Goal: Communication & Community: Participate in discussion

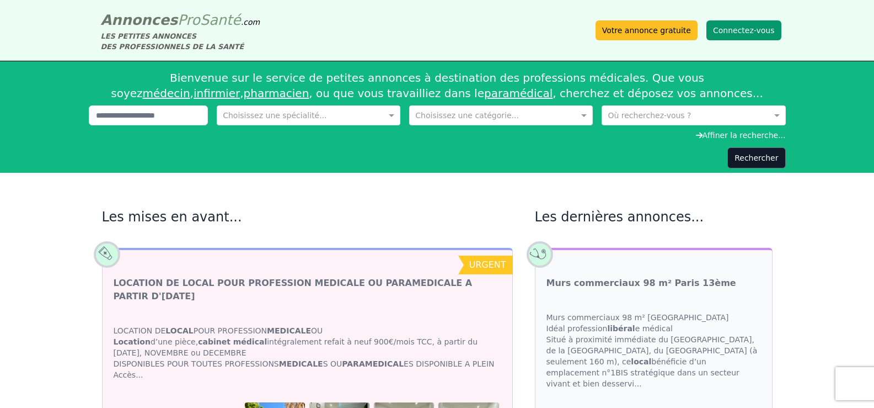
click at [753, 29] on button "Connectez-vous" at bounding box center [744, 30] width 75 height 20
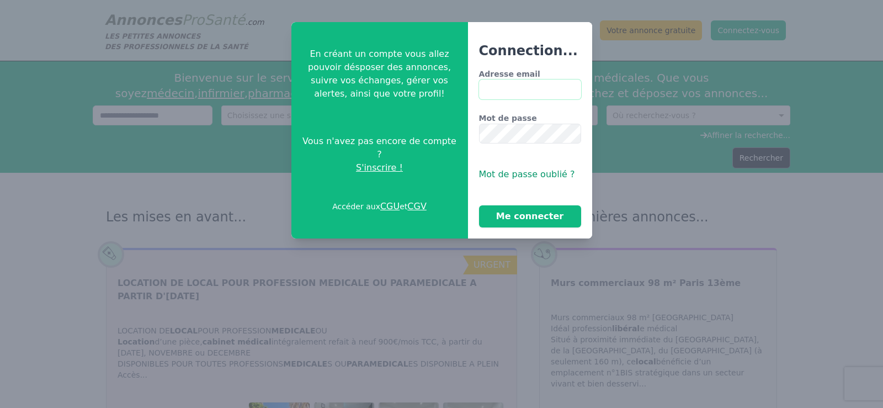
type input "**********"
click at [557, 216] on button "Me connecter" at bounding box center [530, 216] width 102 height 22
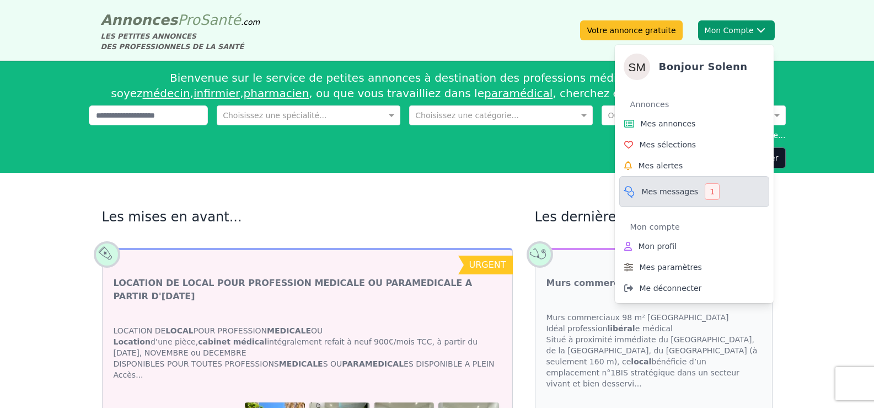
click at [688, 191] on span "Mes messages" at bounding box center [670, 191] width 57 height 11
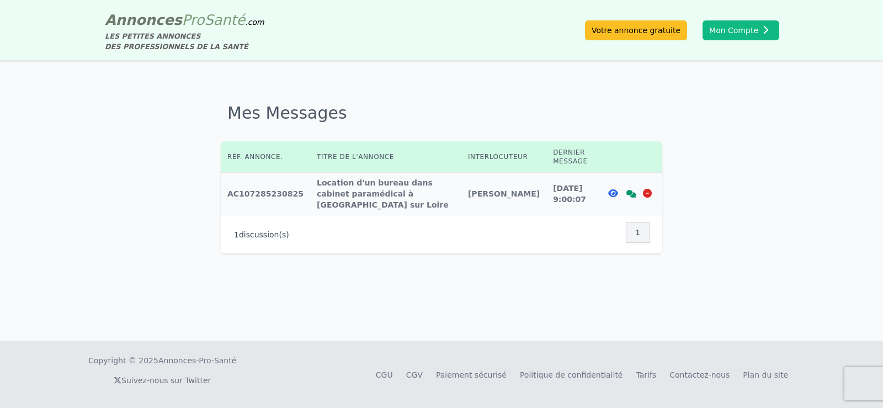
click at [612, 189] on icon at bounding box center [613, 193] width 10 height 9
click at [629, 190] on icon at bounding box center [631, 194] width 10 height 8
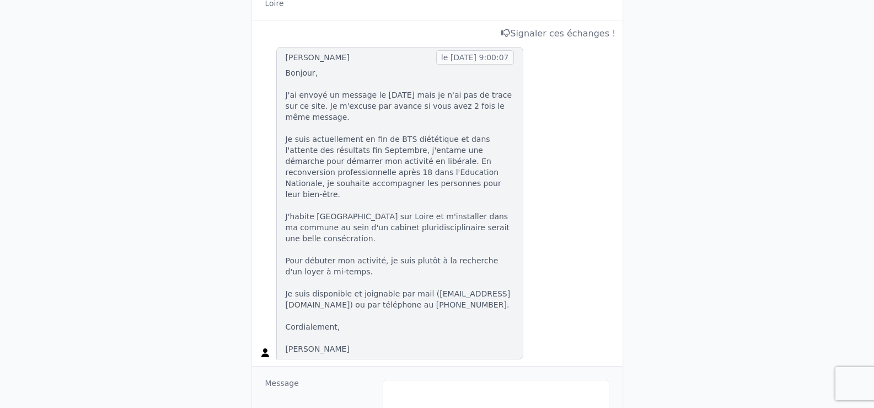
scroll to position [218, 0]
